Goal: Task Accomplishment & Management: Complete application form

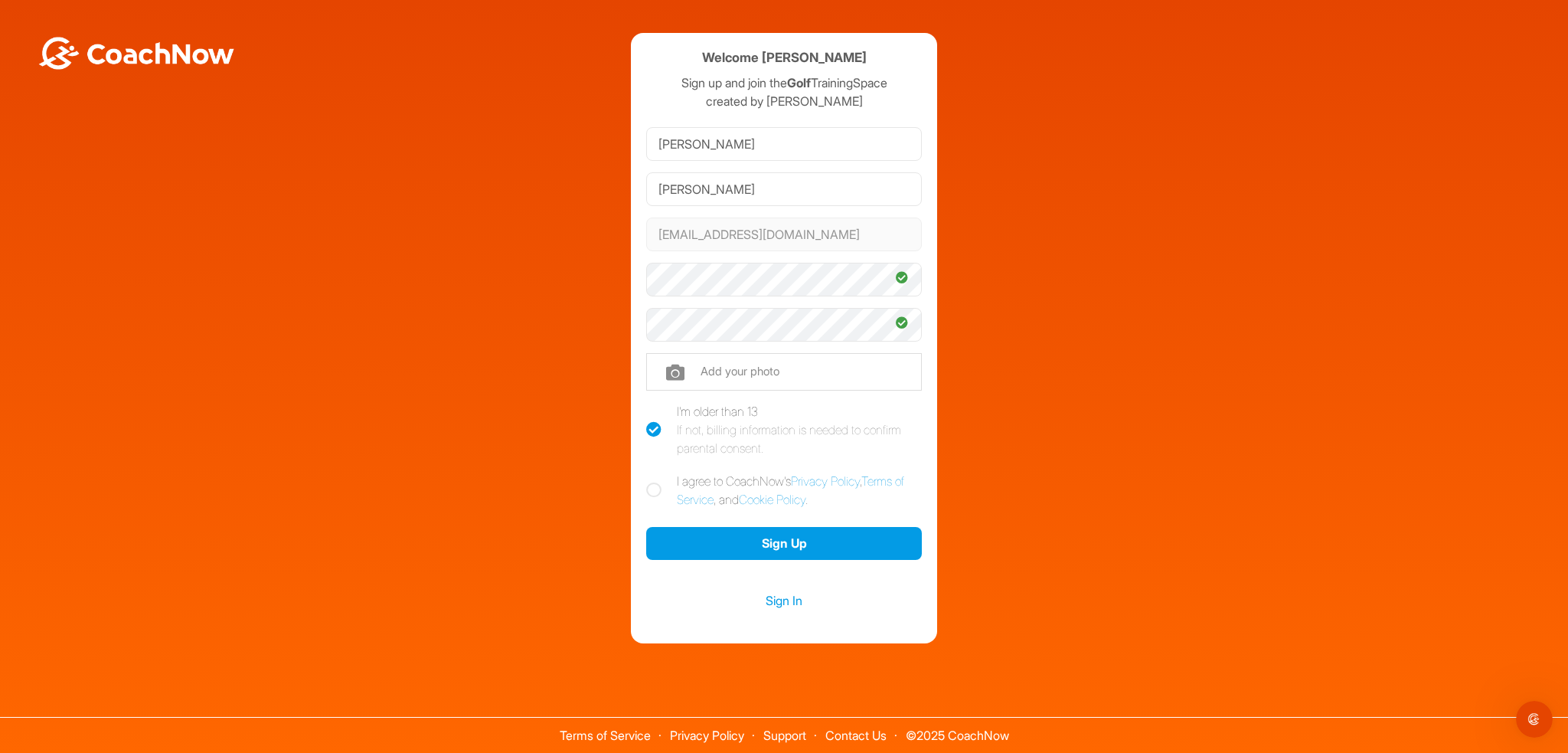
click at [658, 490] on icon at bounding box center [654, 490] width 15 height 15
click at [656, 482] on input "I agree to CoachNow's Privacy Policy , Terms of Service , and Cookie Policy ." at bounding box center [651, 476] width 10 height 10
checkbox input "true"
click at [782, 544] on button "Sign Up" at bounding box center [784, 544] width 276 height 33
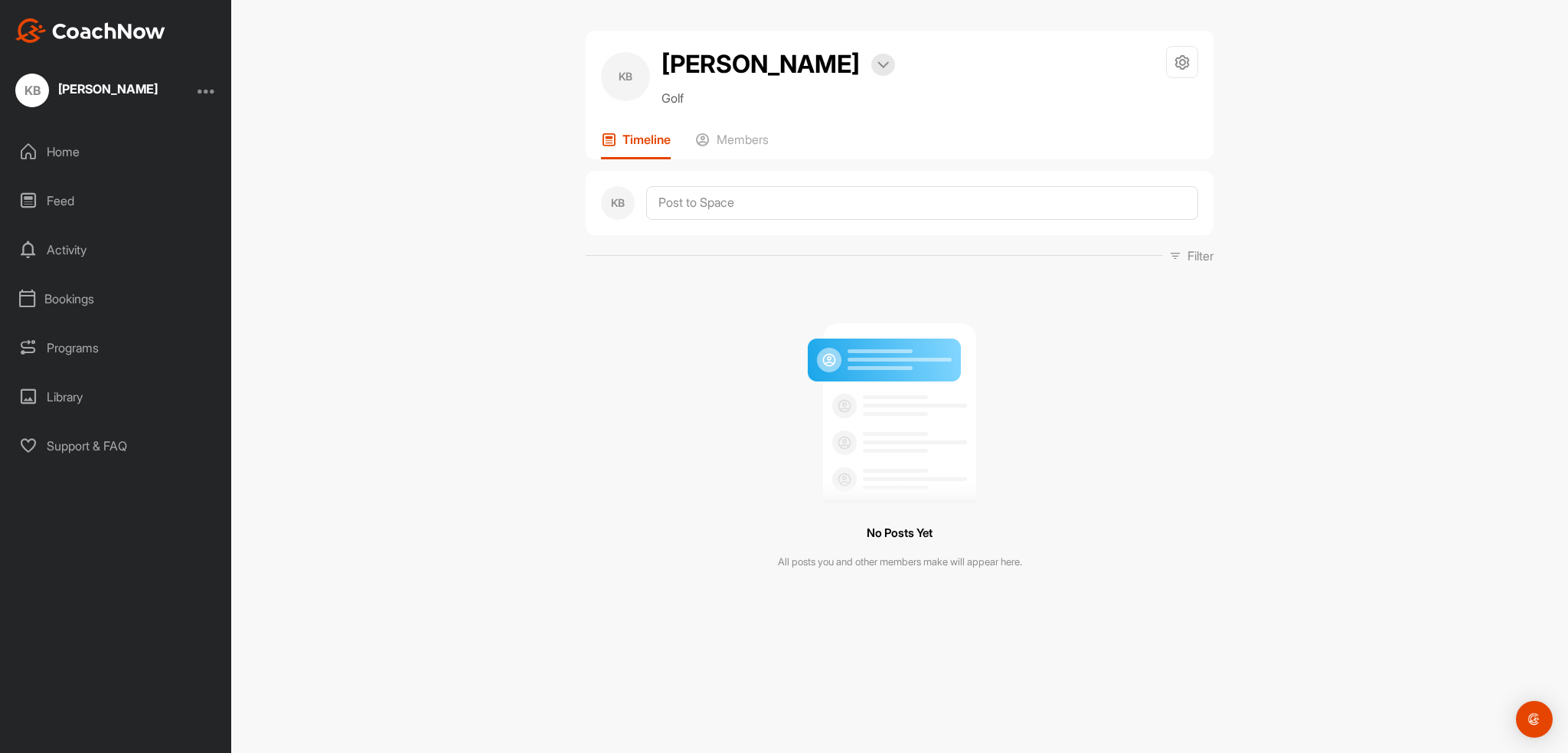
click at [59, 155] on div "Home" at bounding box center [116, 152] width 216 height 39
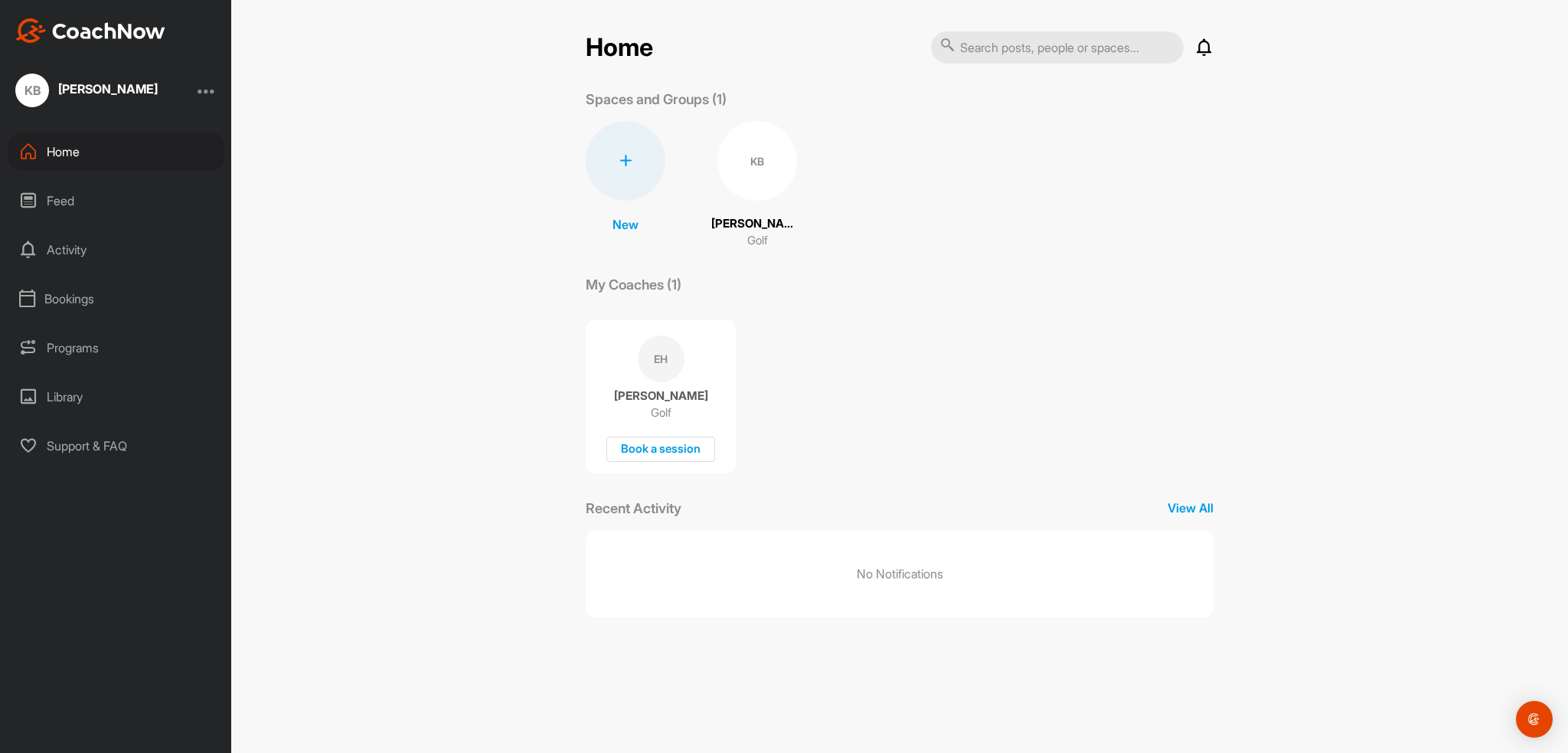
click at [630, 170] on div at bounding box center [625, 161] width 80 height 80
click at [862, 270] on div "Home Notifications Invitations No Notifications View All Spaces and Groups (1) …" at bounding box center [899, 323] width 628 height 587
